Goal: Book appointment/travel/reservation

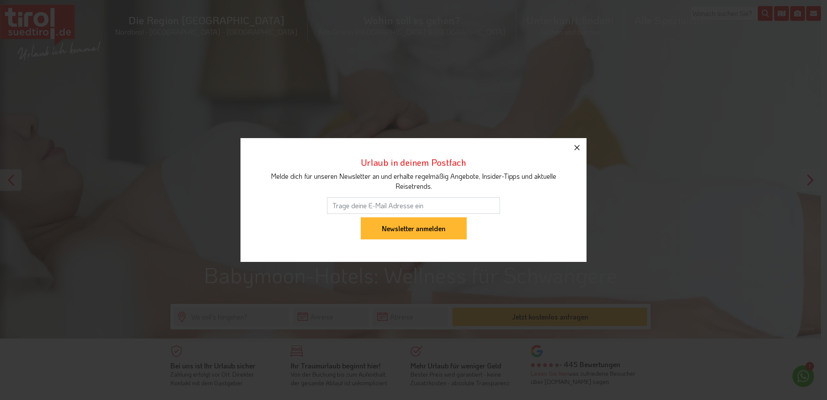
click at [581, 151] on icon "button" at bounding box center [577, 147] width 10 height 10
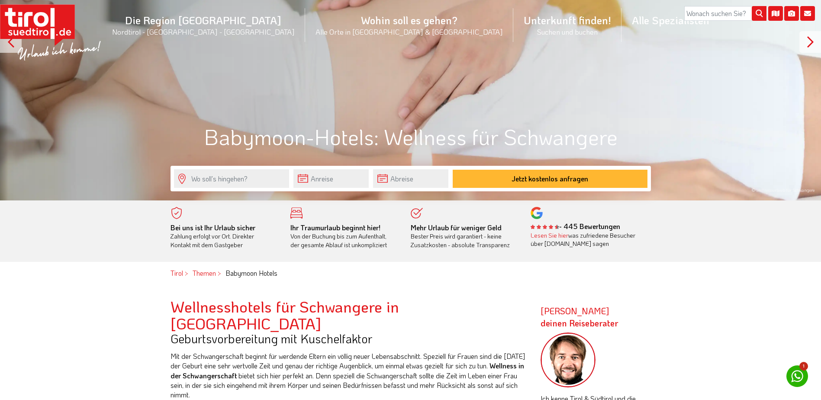
scroll to position [173, 0]
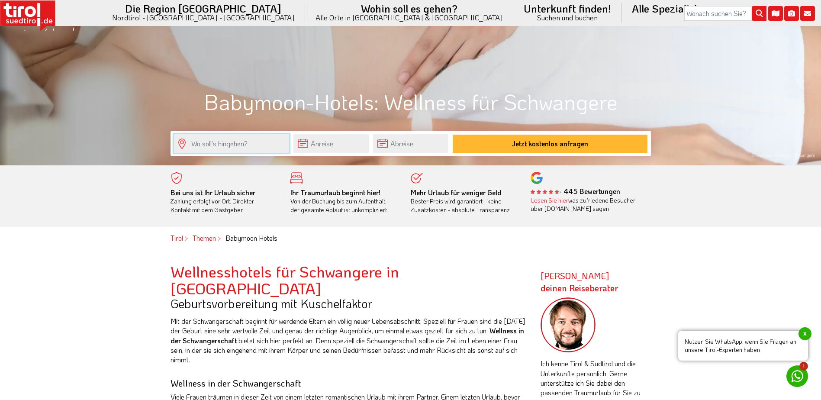
click at [277, 145] on input "text" at bounding box center [231, 143] width 115 height 19
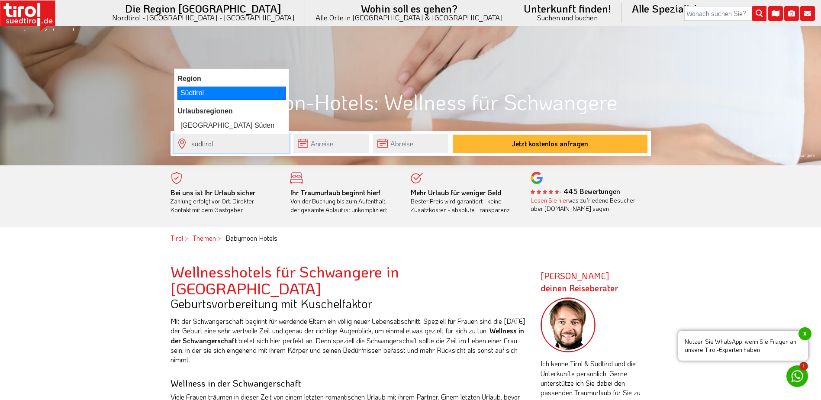
click at [242, 93] on div "Südtirol" at bounding box center [231, 93] width 108 height 13
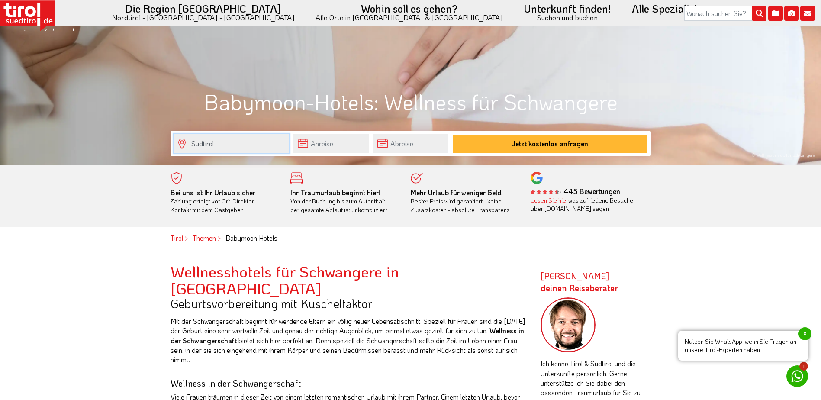
type input "Südtirol"
click at [311, 138] on input "text" at bounding box center [330, 143] width 75 height 19
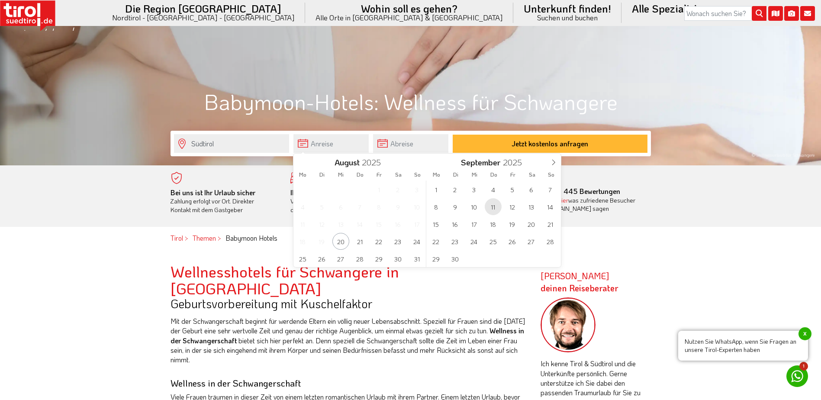
click at [497, 202] on span "11" at bounding box center [493, 206] width 17 height 17
click at [400, 208] on span "13" at bounding box center [397, 206] width 17 height 17
type input "[DATE]"
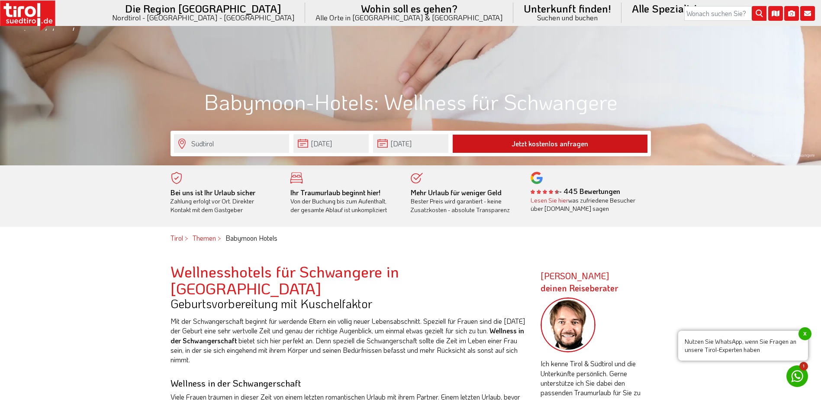
click at [522, 146] on button "Jetzt kostenlos anfragen" at bounding box center [550, 144] width 195 height 18
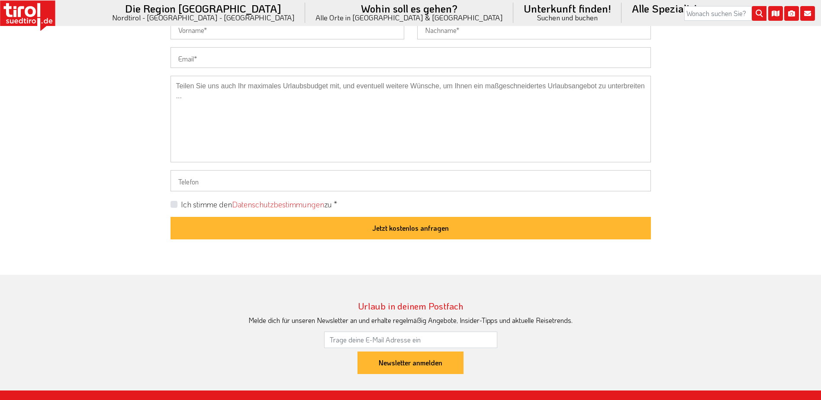
scroll to position [389, 0]
